Goal: Task Accomplishment & Management: Use online tool/utility

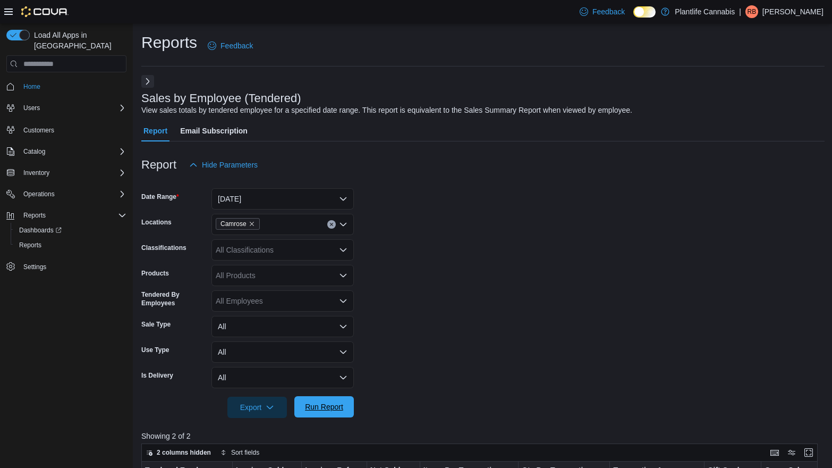
scroll to position [358, 0]
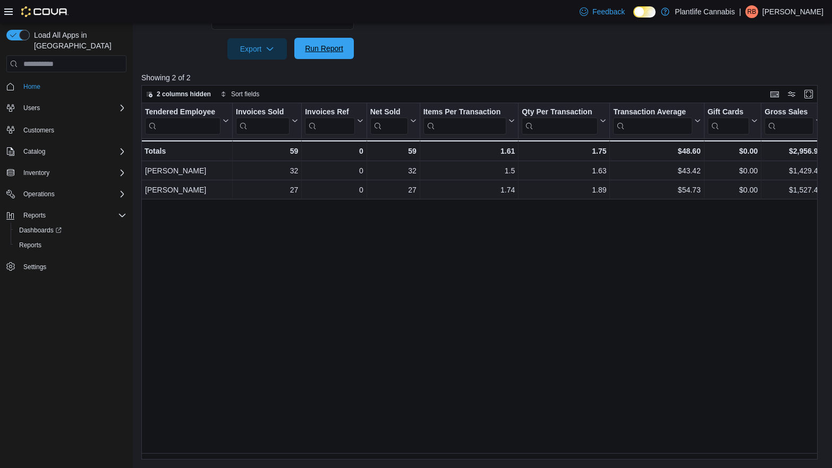
click at [317, 52] on span "Run Report" at bounding box center [324, 48] width 38 height 11
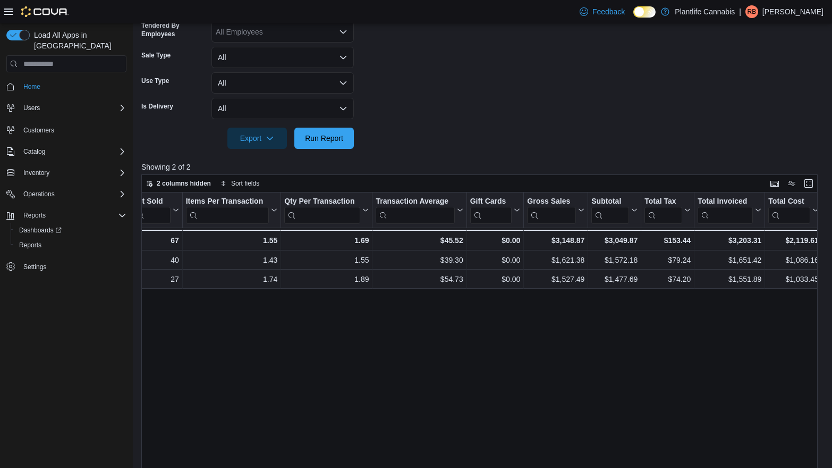
scroll to position [143, 0]
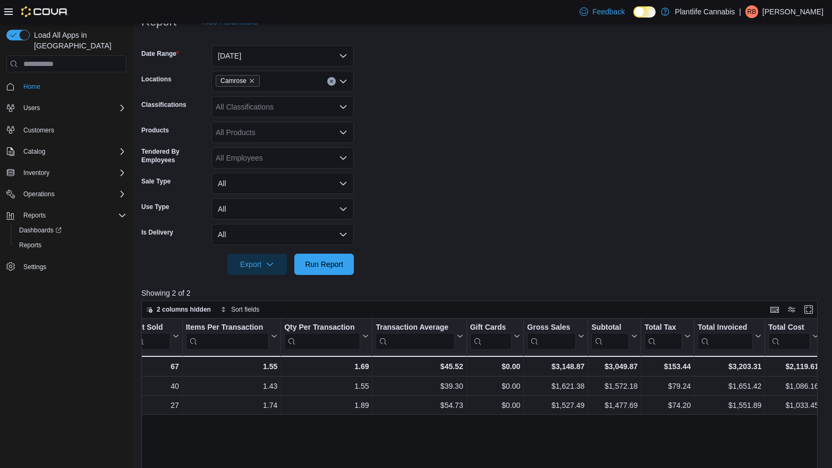
click at [317, 108] on div "All Classifications" at bounding box center [283, 106] width 142 height 21
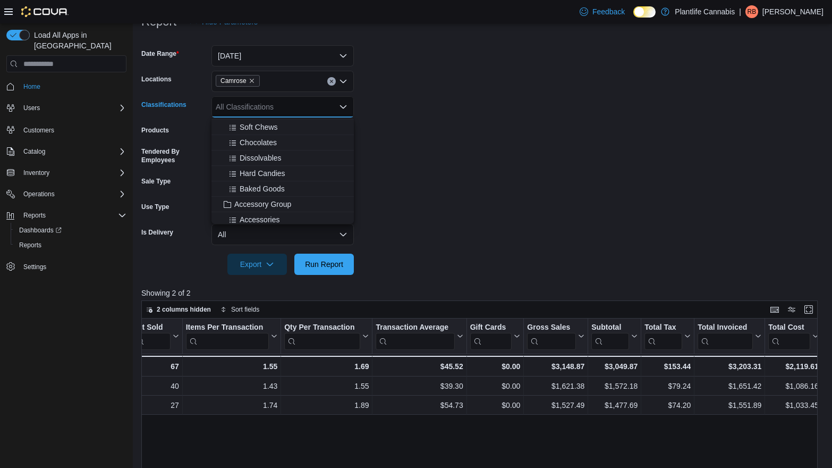
scroll to position [78, 0]
click at [275, 203] on span "Accessory Group" at bounding box center [262, 201] width 57 height 11
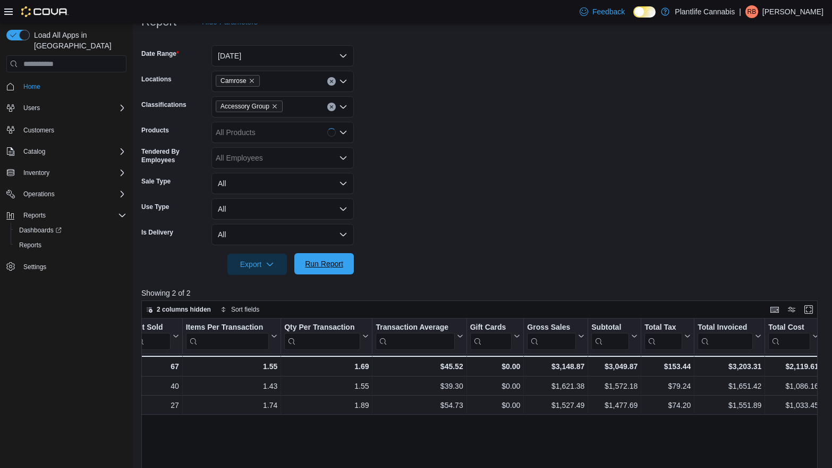
click at [322, 259] on span "Run Report" at bounding box center [324, 263] width 38 height 11
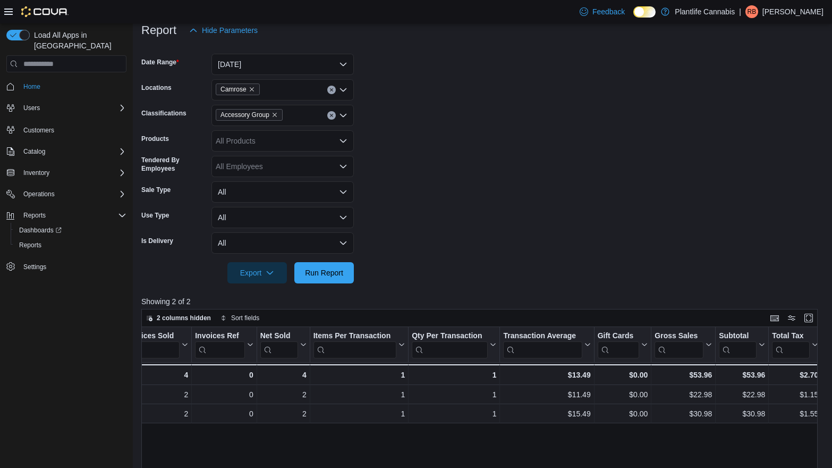
scroll to position [3, 0]
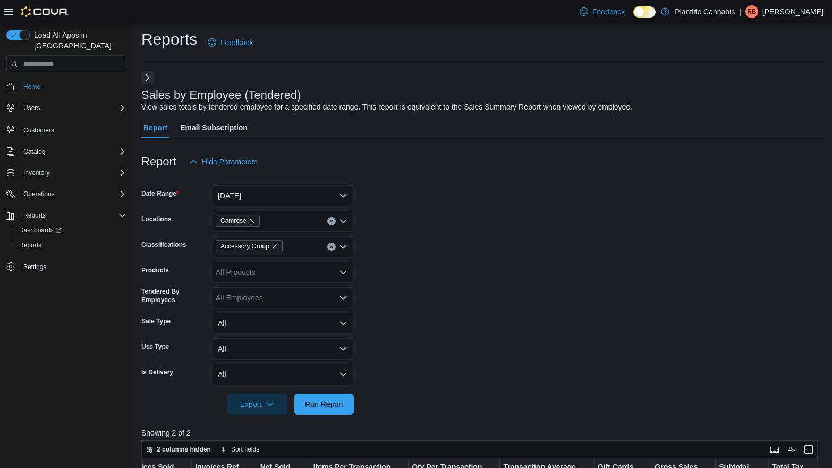
click at [147, 77] on button "Next" at bounding box center [147, 77] width 13 height 13
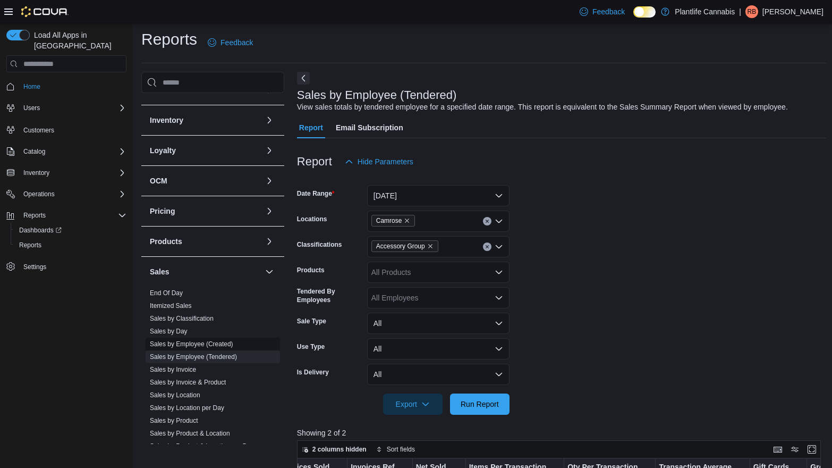
scroll to position [79, 0]
click at [185, 368] on link "Sales by Invoice" at bounding box center [173, 368] width 46 height 7
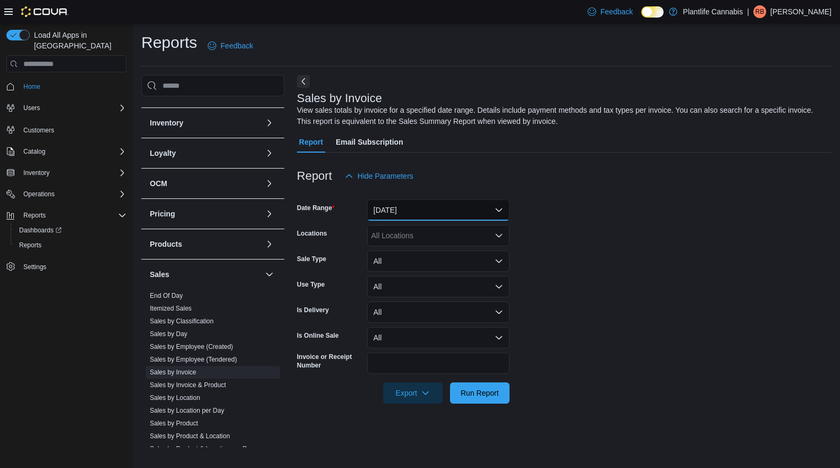
click at [412, 211] on button "[DATE]" at bounding box center [438, 209] width 142 height 21
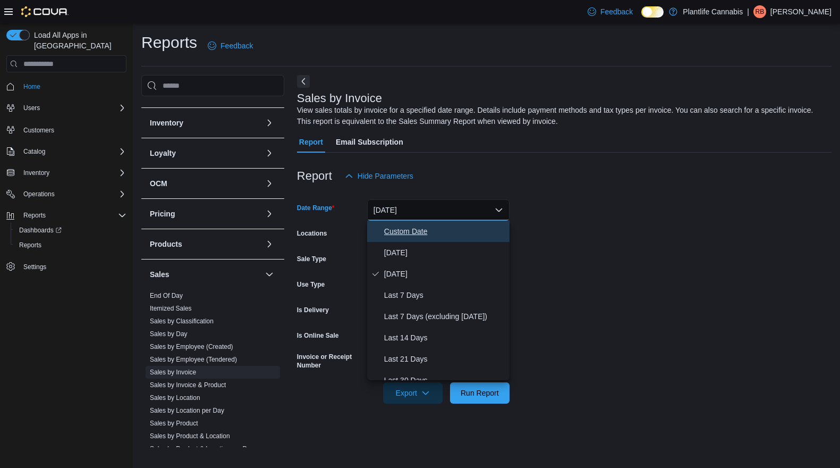
click at [407, 235] on span "Custom Date" at bounding box center [444, 231] width 121 height 13
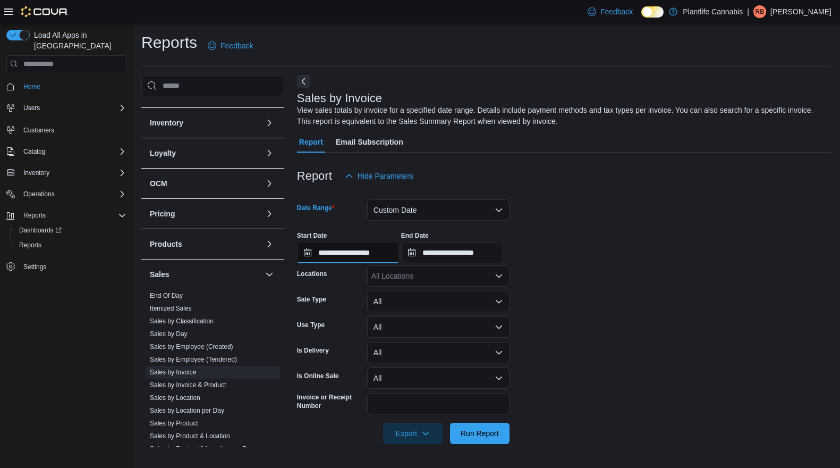
click at [377, 255] on input "**********" at bounding box center [348, 252] width 102 height 21
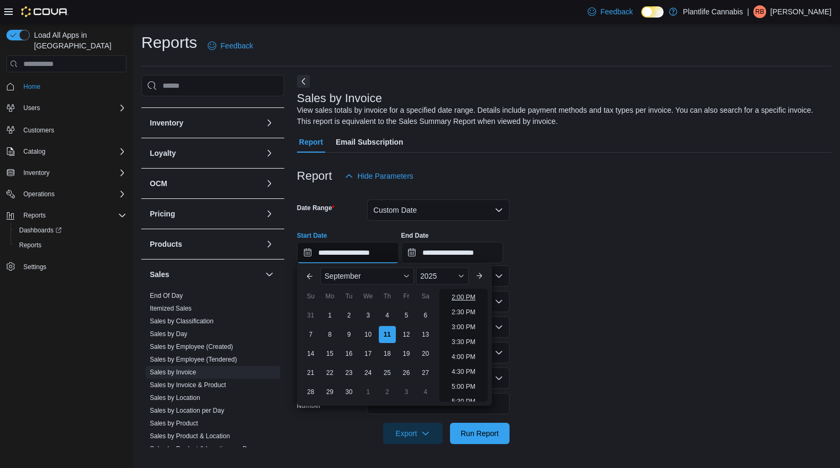
scroll to position [429, 0]
click at [463, 349] on li "4:00 PM" at bounding box center [463, 343] width 32 height 13
type input "**********"
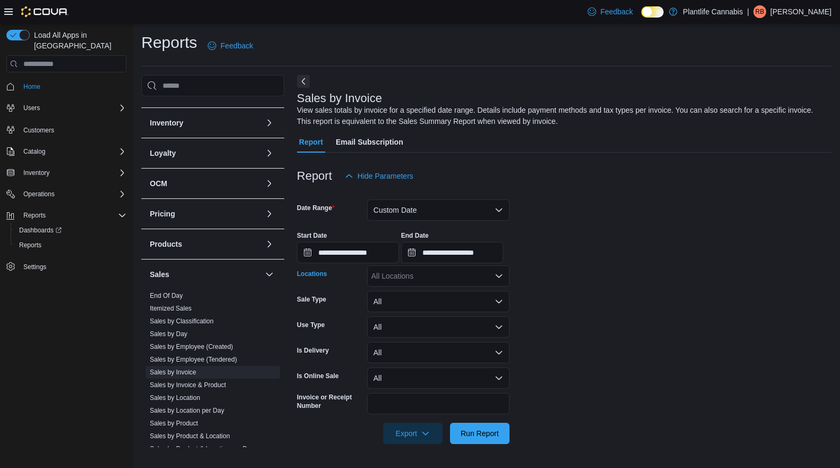
click at [444, 274] on div "All Locations" at bounding box center [438, 275] width 142 height 21
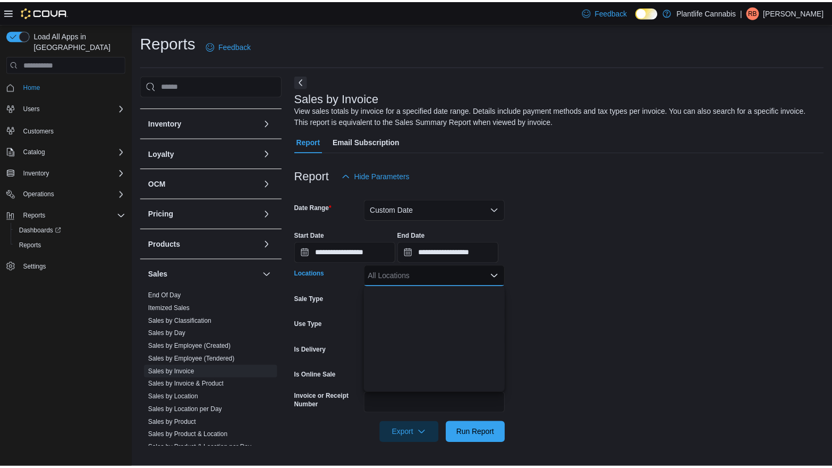
scroll to position [322, 0]
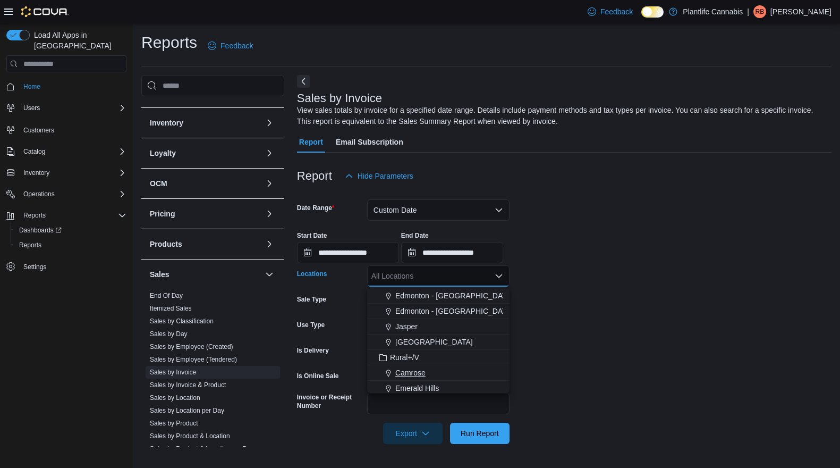
click at [415, 375] on span "Camrose" at bounding box center [410, 372] width 30 height 11
click at [457, 433] on span "Run Report" at bounding box center [480, 432] width 47 height 21
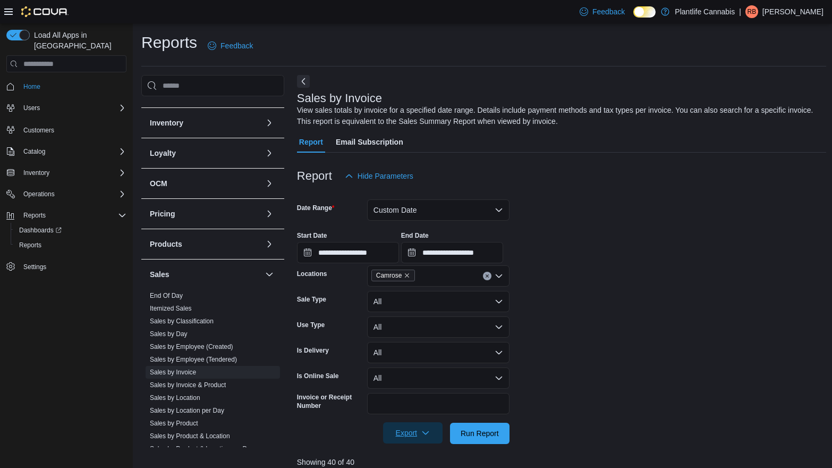
click at [411, 437] on span "Export" at bounding box center [413, 432] width 47 height 21
click at [411, 368] on span "Export to Excel" at bounding box center [414, 368] width 48 height 9
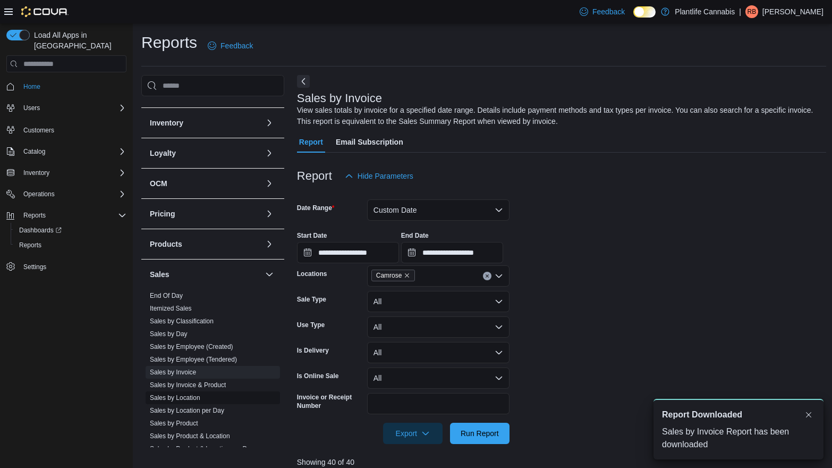
click at [195, 399] on link "Sales by Location" at bounding box center [175, 397] width 50 height 7
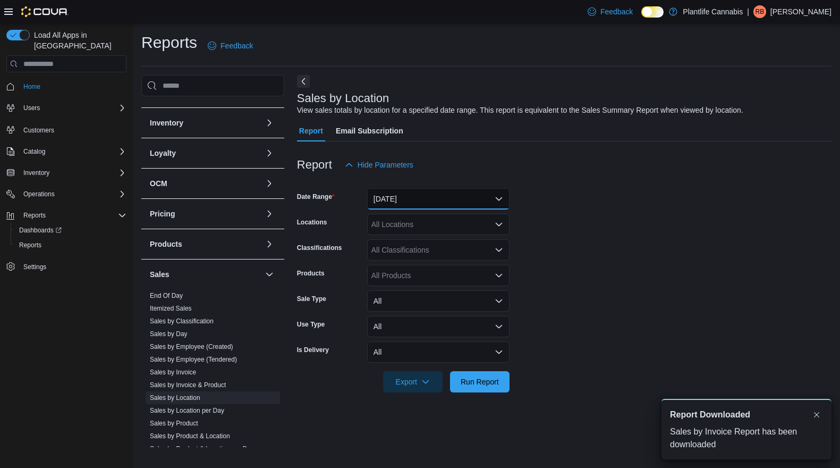
click at [419, 200] on button "[DATE]" at bounding box center [438, 198] width 142 height 21
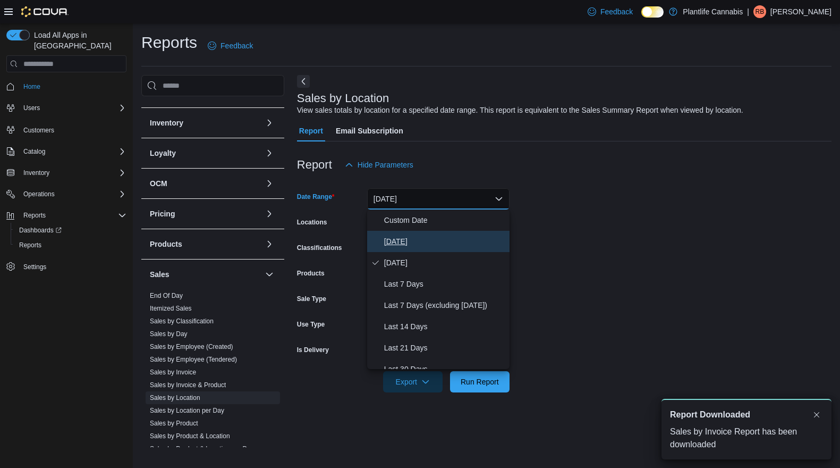
click at [402, 239] on span "[DATE]" at bounding box center [444, 241] width 121 height 13
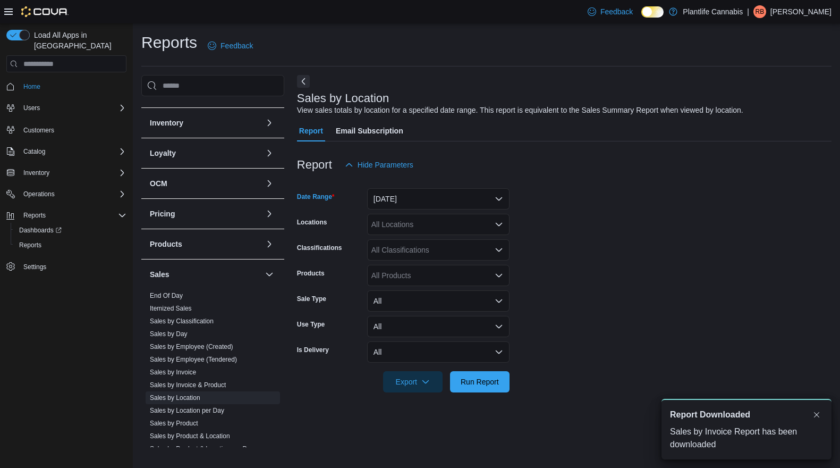
click at [405, 227] on div "All Locations" at bounding box center [438, 224] width 142 height 21
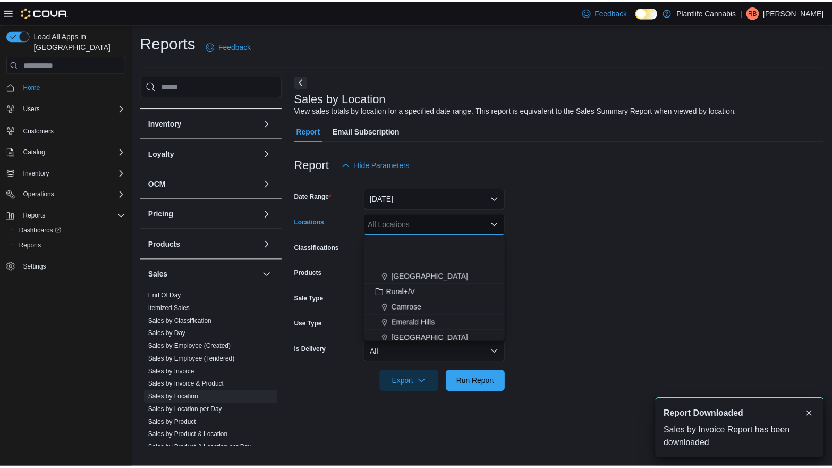
scroll to position [386, 0]
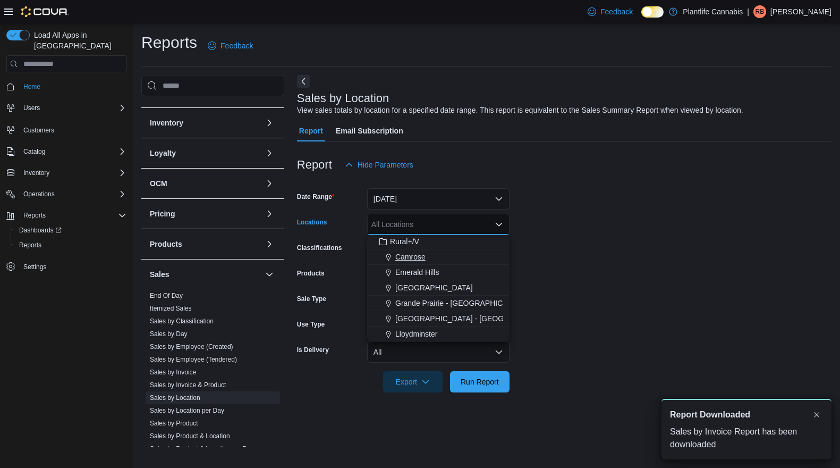
click at [417, 252] on span "Camrose" at bounding box center [410, 256] width 30 height 11
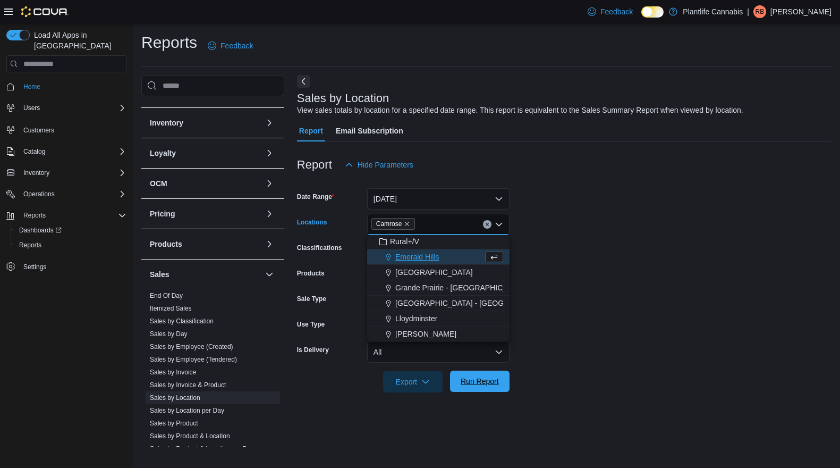
click at [482, 391] on span "Run Report" at bounding box center [480, 380] width 47 height 21
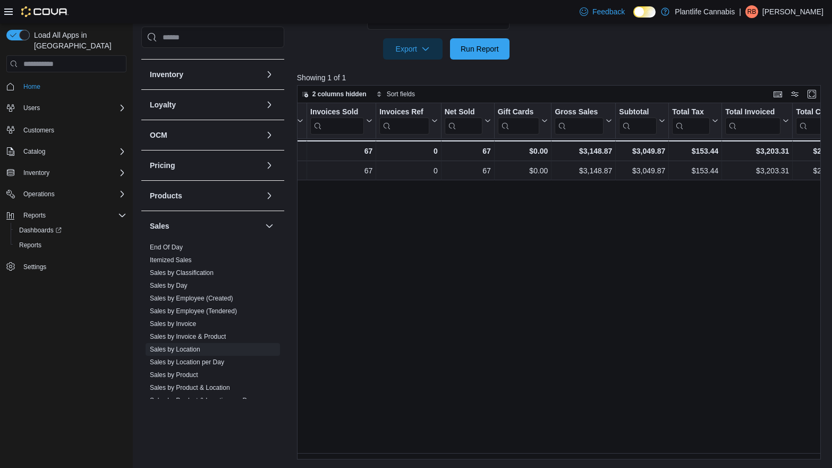
scroll to position [0, 38]
